Goal: Find contact information: Find contact information

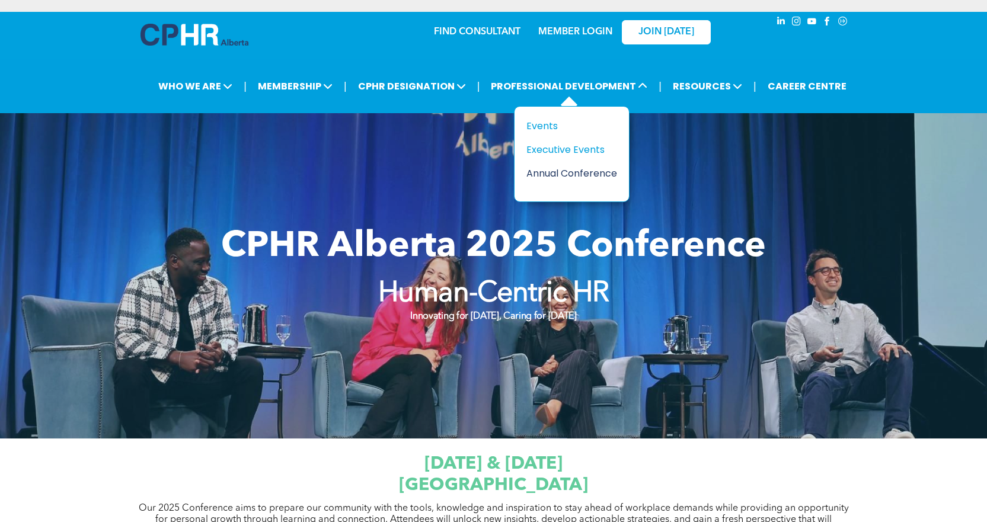
click at [568, 173] on div "Annual Conference" at bounding box center [568, 173] width 82 height 15
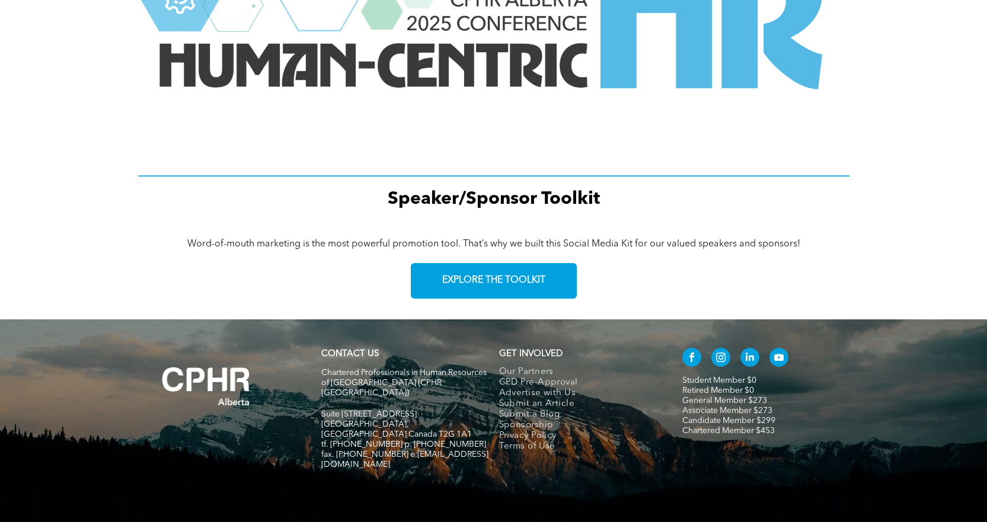
scroll to position [1661, 0]
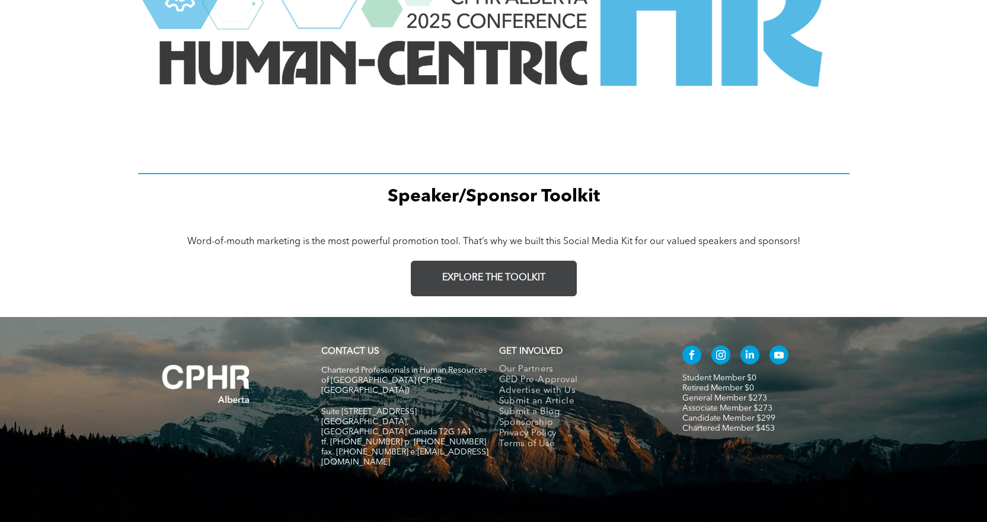
click at [520, 273] on span "EXPLORE THE TOOLKIT" at bounding box center [493, 278] width 103 height 11
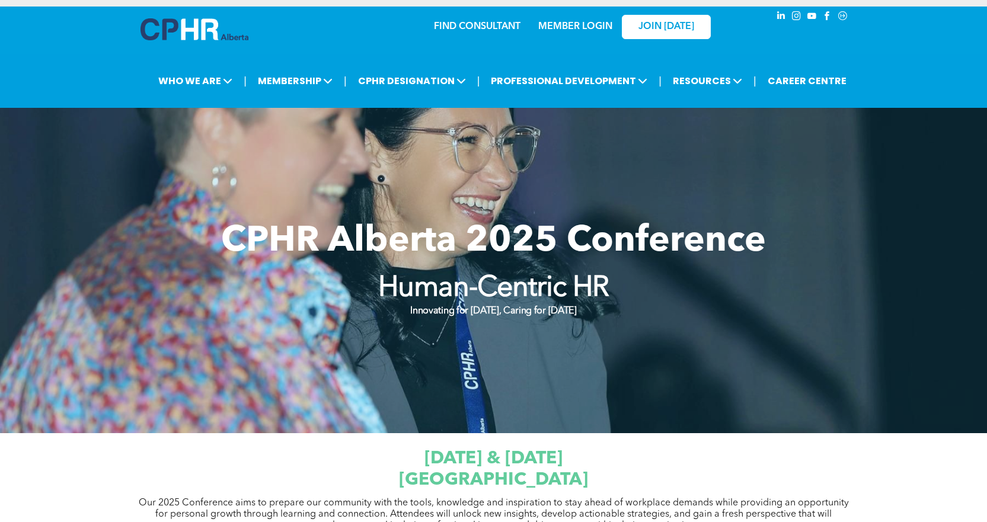
scroll to position [0, 0]
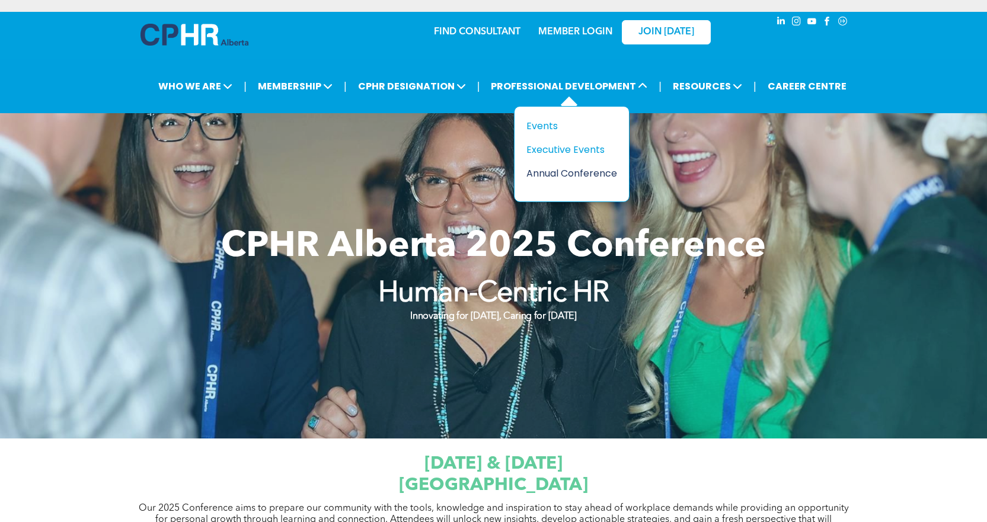
click at [578, 173] on div "Annual Conference" at bounding box center [568, 173] width 82 height 15
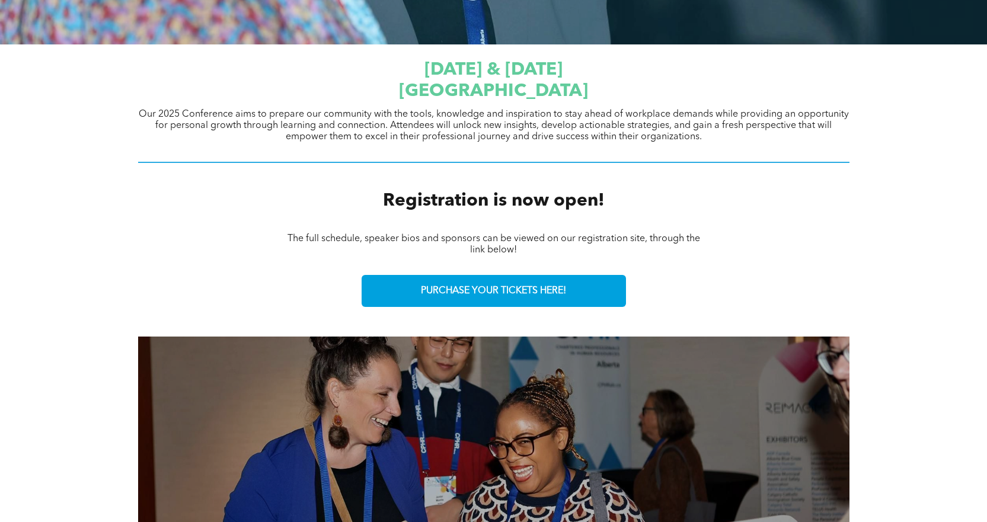
scroll to position [415, 0]
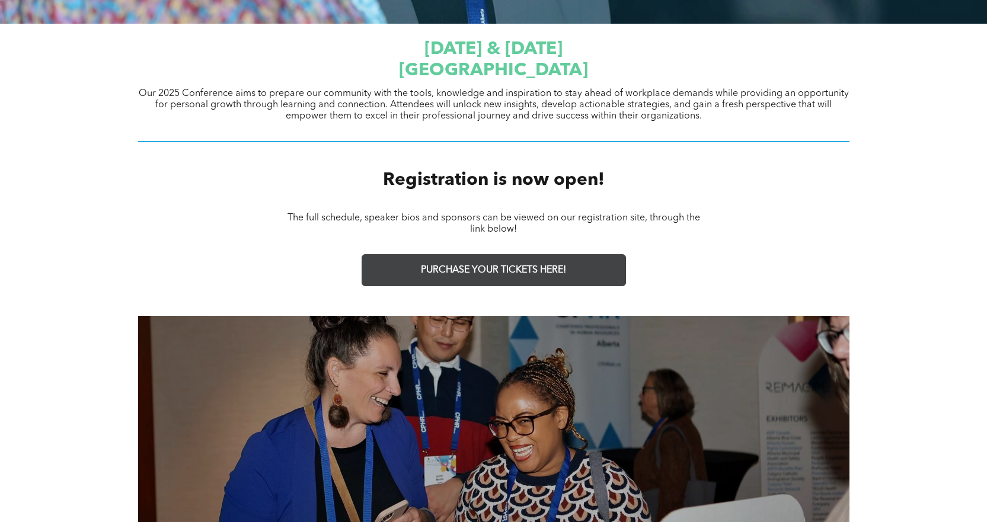
click at [505, 271] on span "PURCHASE YOUR TICKETS HERE!" at bounding box center [493, 270] width 145 height 11
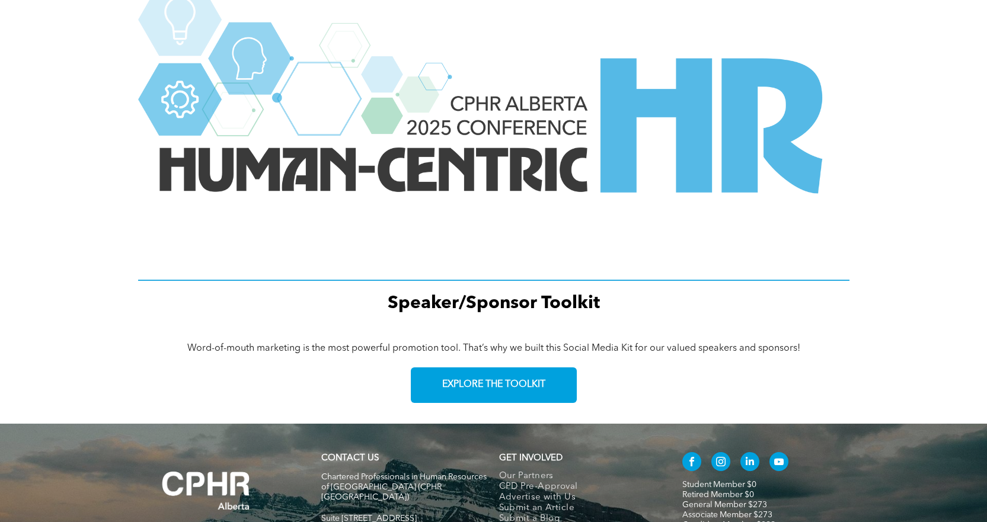
scroll to position [1684, 0]
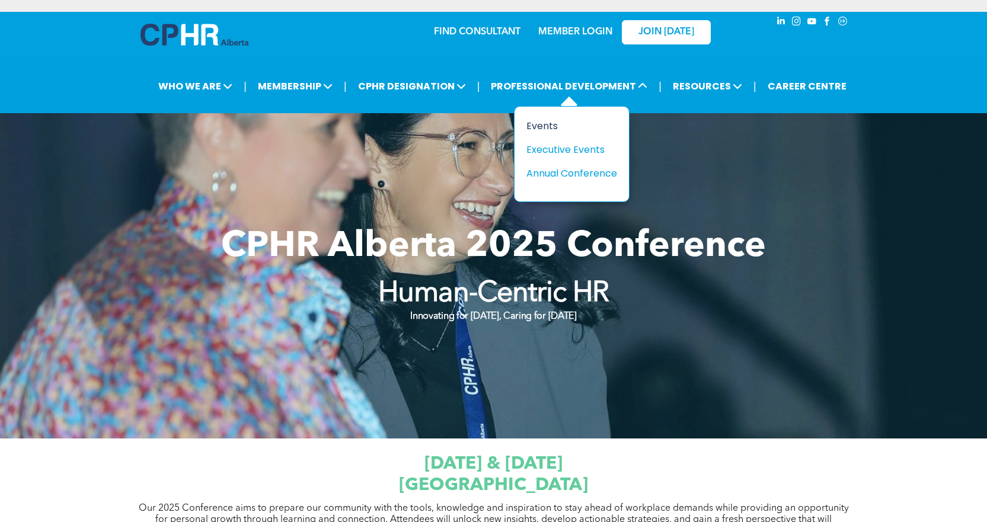
click at [549, 126] on div "Events" at bounding box center [568, 126] width 82 height 15
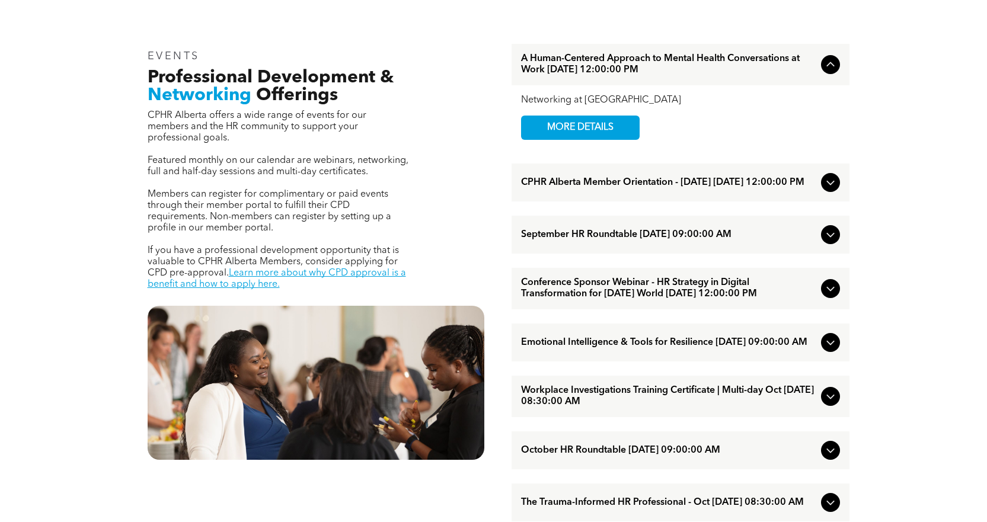
scroll to position [415, 0]
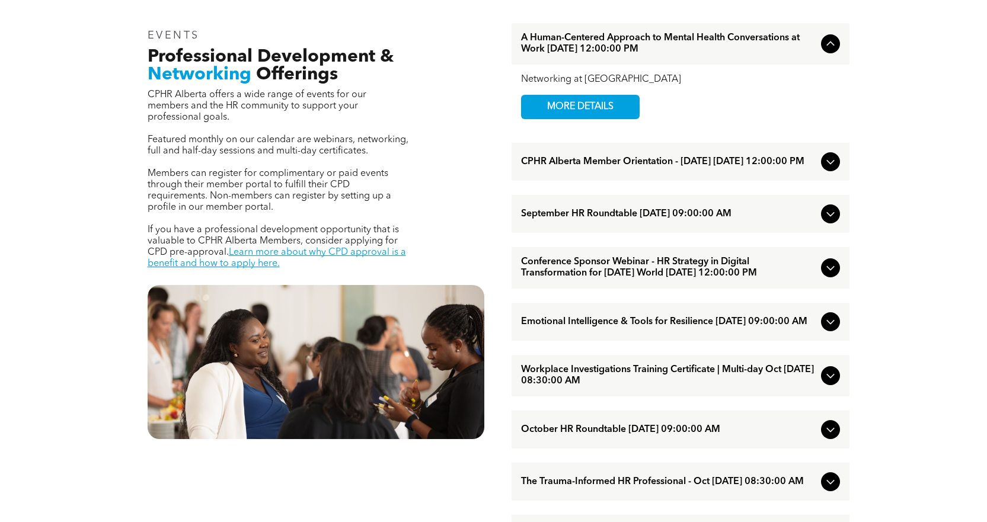
click at [589, 328] on span "Emotional Intelligence & Tools for Resilience October/01/2025 09:00:00 AM" at bounding box center [668, 322] width 295 height 11
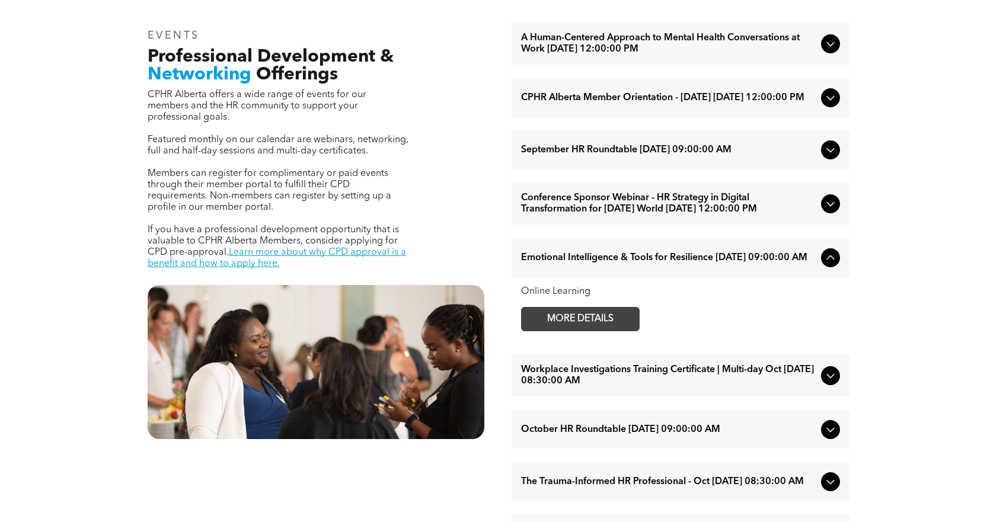
click at [589, 331] on span "MORE DETAILS" at bounding box center [581, 319] width 94 height 23
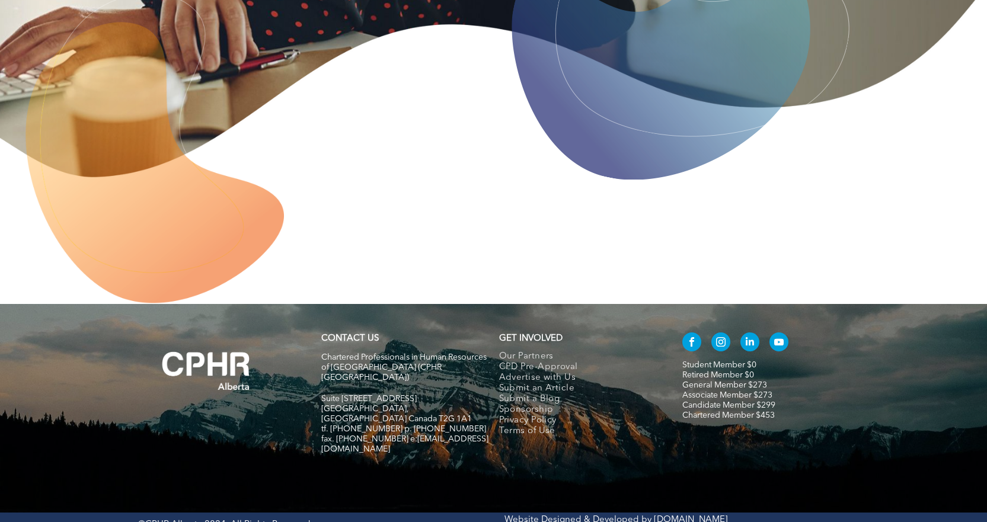
scroll to position [3245, 0]
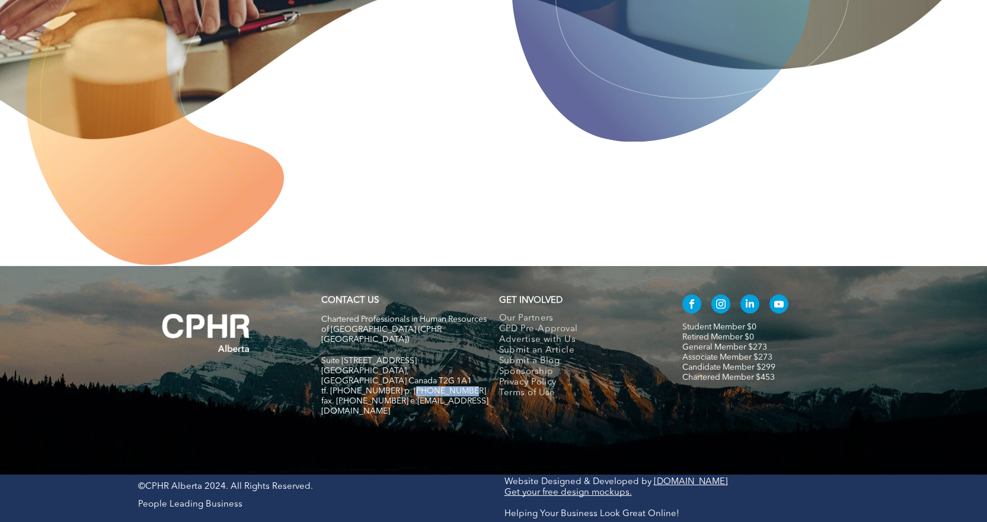
drag, startPoint x: 405, startPoint y: 397, endPoint x: 470, endPoint y: 399, distance: 64.7
click at [470, 397] on p "tf. [PHONE_NUMBER] p. [PHONE_NUMBER]" at bounding box center [404, 392] width 167 height 10
click at [469, 397] on p "tf. [PHONE_NUMBER] p. [PHONE_NUMBER]" at bounding box center [404, 392] width 167 height 10
click at [412, 431] on div "CONTACT US Chartered Professionals in Human Resources of Alberta (CPHR Alberta)…" at bounding box center [405, 362] width 178 height 144
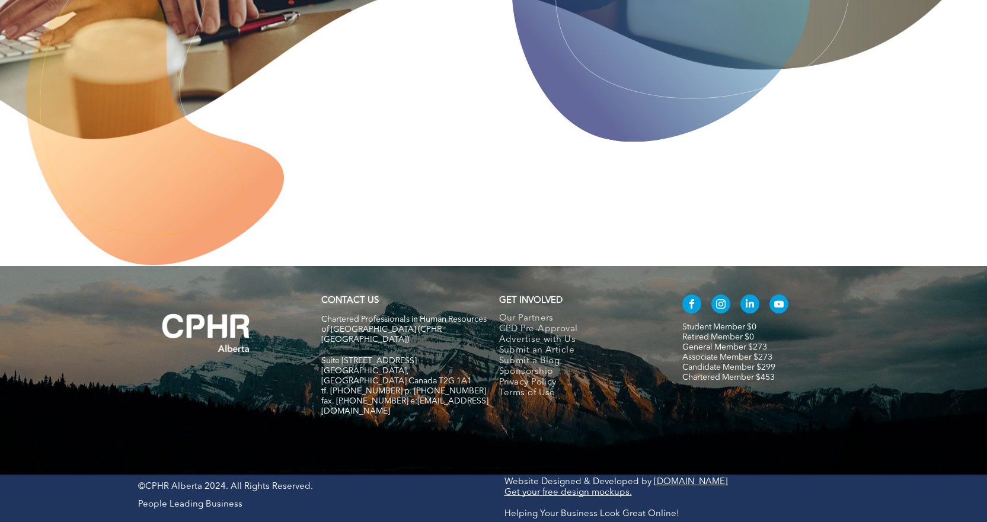
drag, startPoint x: 517, startPoint y: 378, endPoint x: 584, endPoint y: 225, distance: 167.8
click at [584, 225] on div at bounding box center [494, 153] width 940 height 225
drag, startPoint x: 457, startPoint y: 407, endPoint x: 446, endPoint y: 418, distance: 15.5
click at [400, 406] on span "fax. [PHONE_NUMBER] e:[EMAIL_ADDRESS][DOMAIN_NAME]" at bounding box center [404, 406] width 167 height 18
copy span "info@cphrab.ca"
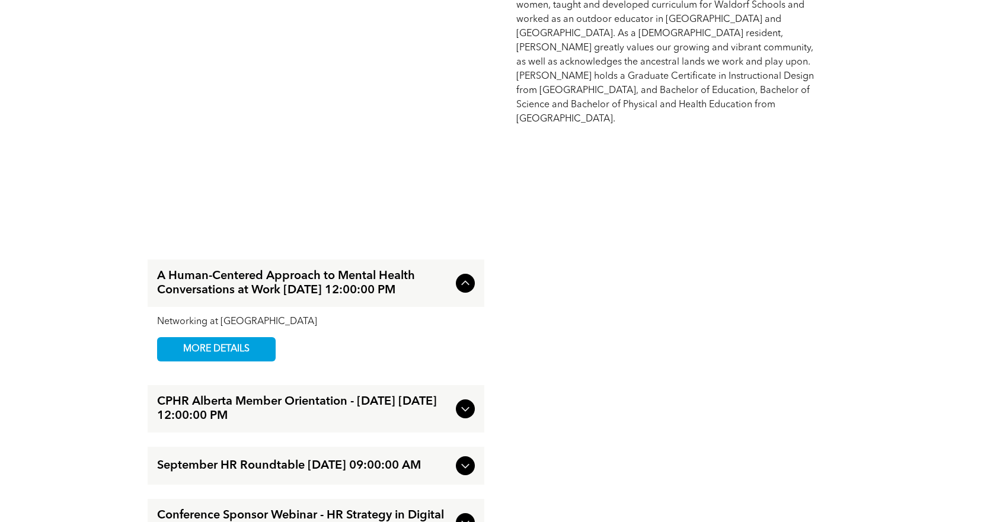
scroll to position [813, 0]
